Goal: Task Accomplishment & Management: Use online tool/utility

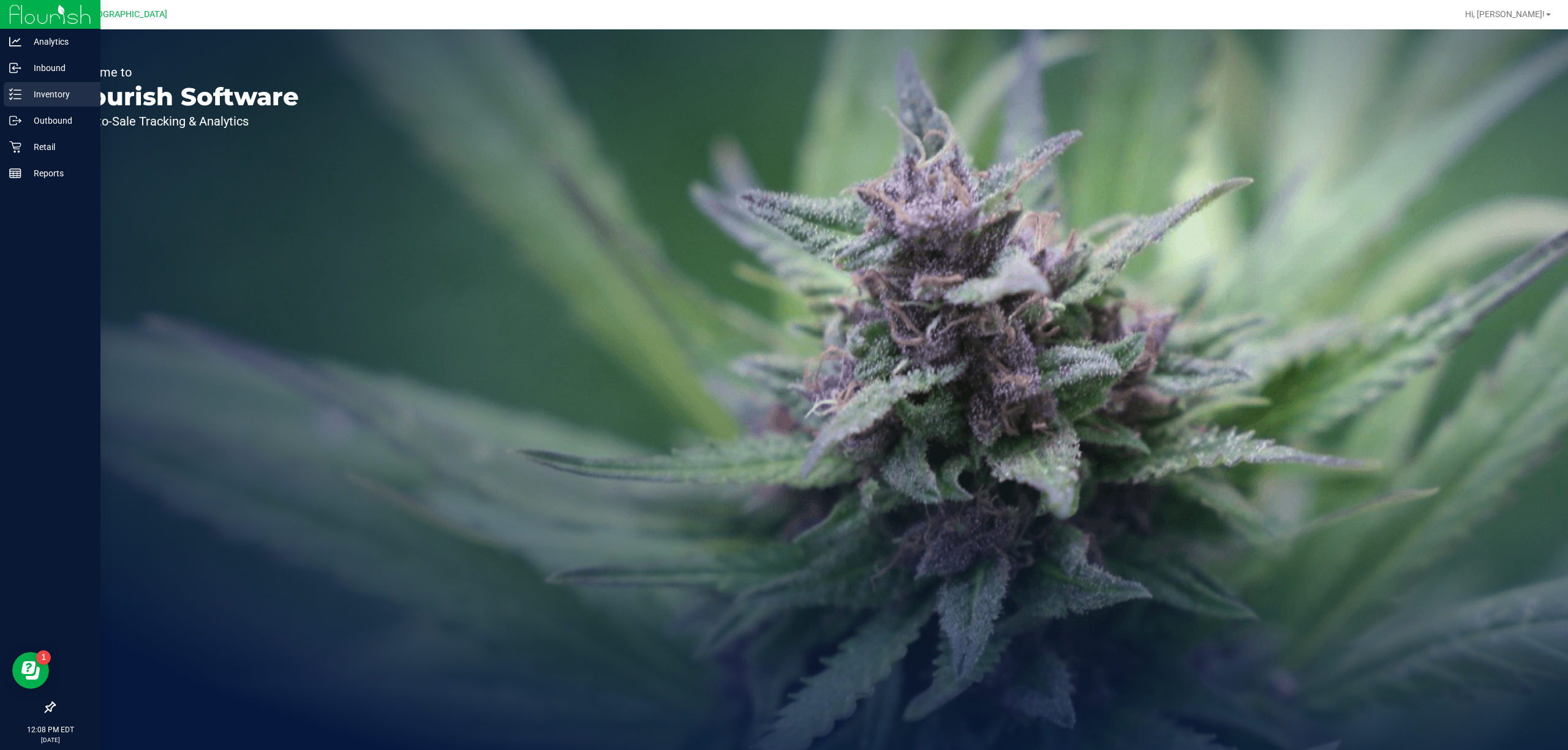
click at [17, 97] on icon at bounding box center [15, 94] width 12 height 12
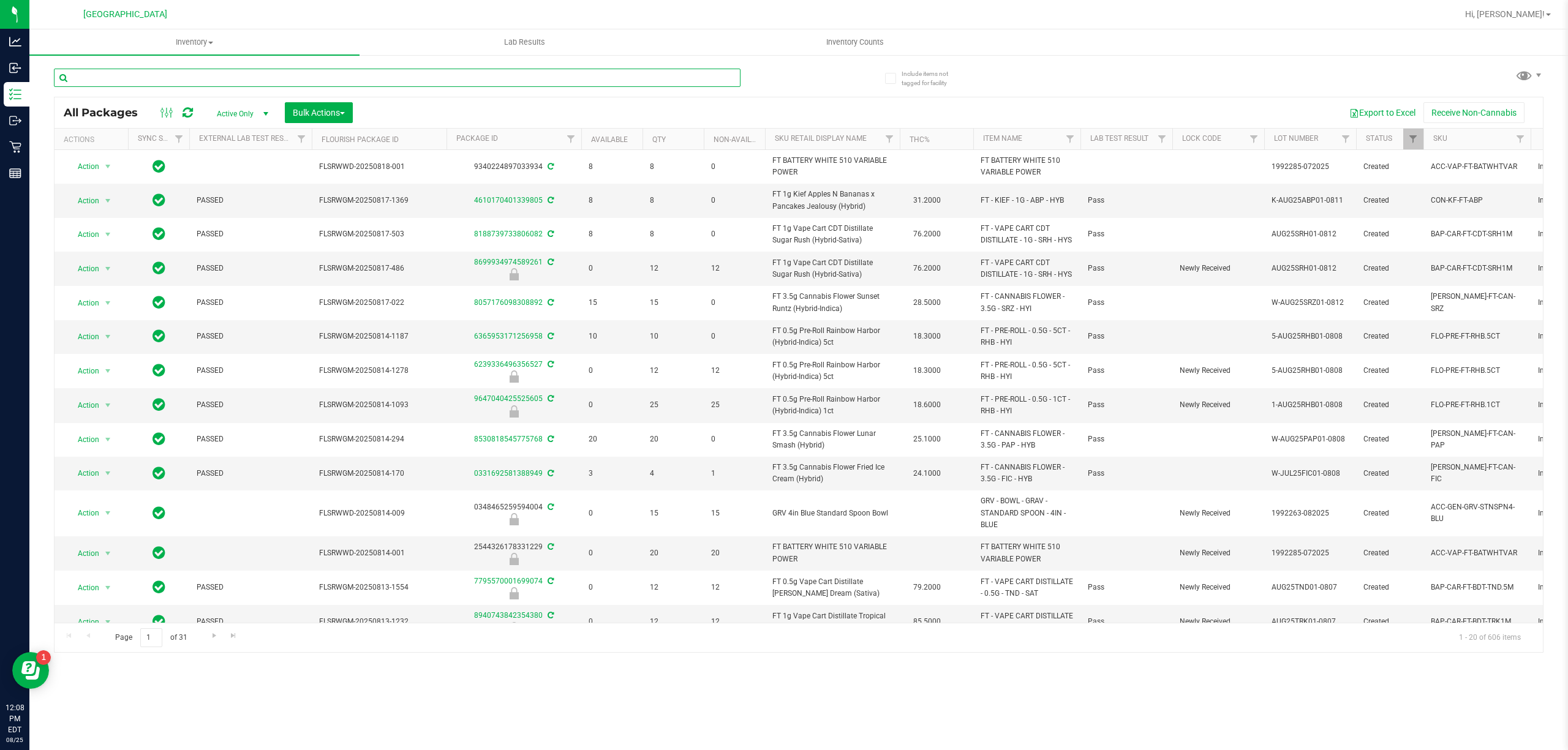
click at [180, 74] on input "text" at bounding box center [397, 78] width 687 height 19
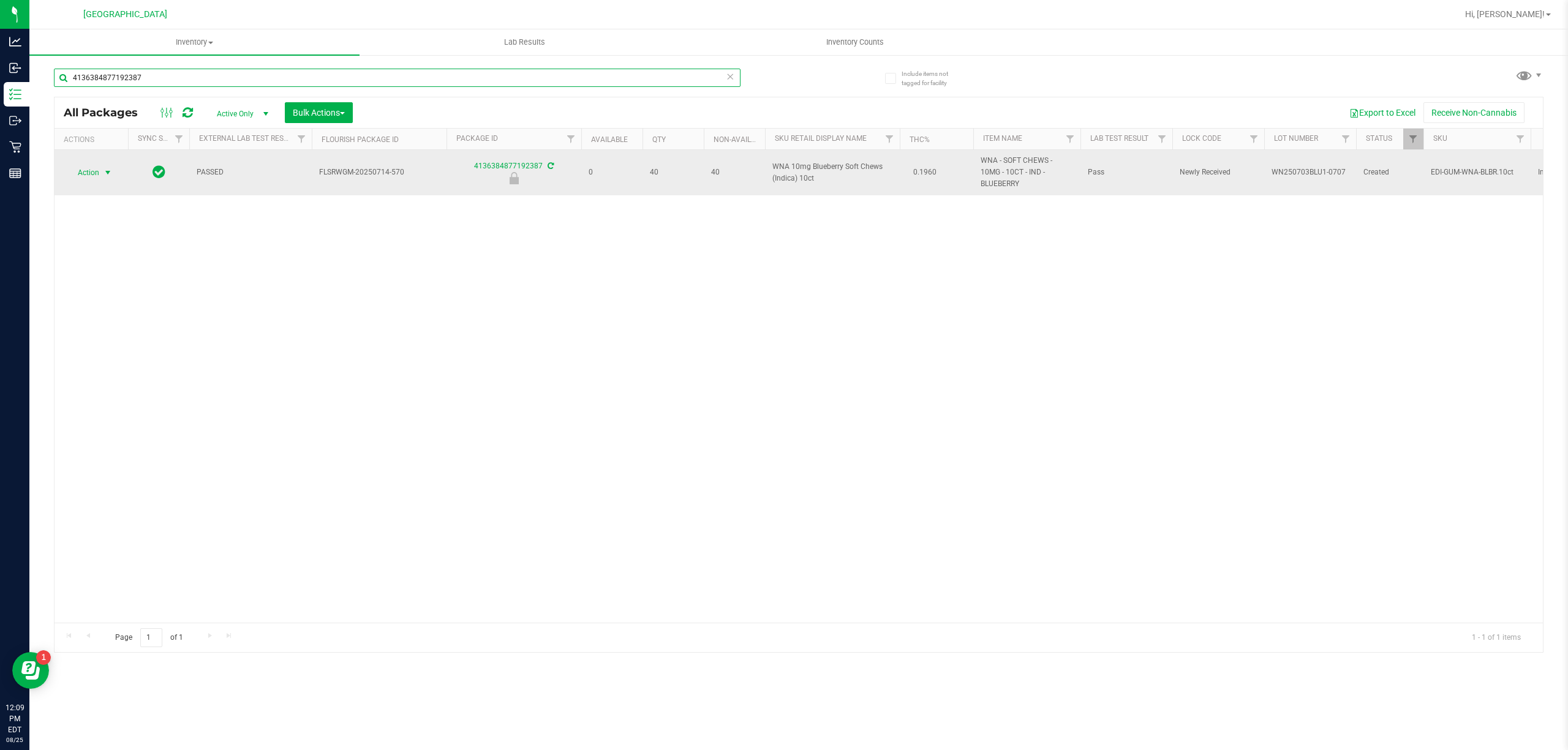
type input "4136384877192387"
click at [107, 168] on span "select" at bounding box center [107, 172] width 10 height 10
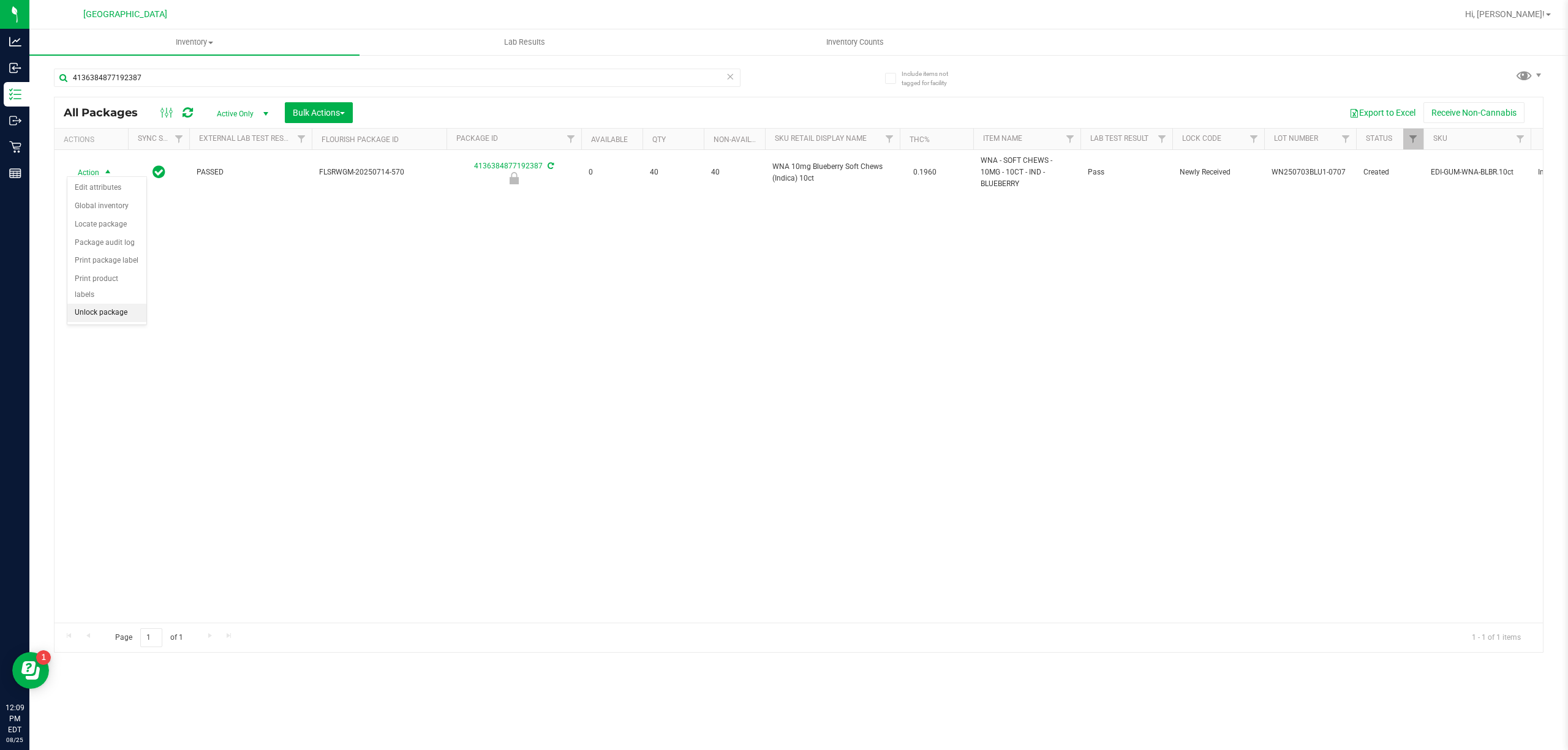
click at [110, 311] on li "Unlock package" at bounding box center [106, 312] width 79 height 19
